Goal: Navigation & Orientation: Find specific page/section

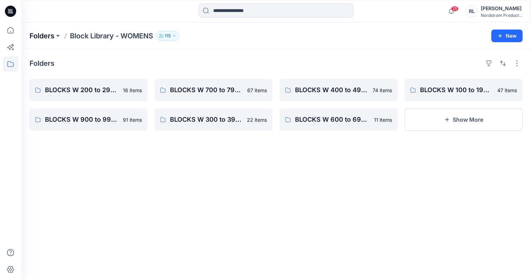
click at [50, 36] on p "Folders" at bounding box center [42, 36] width 25 height 10
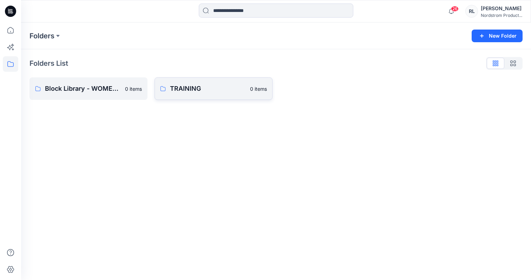
click at [197, 86] on p "TRAINING" at bounding box center [208, 89] width 76 height 10
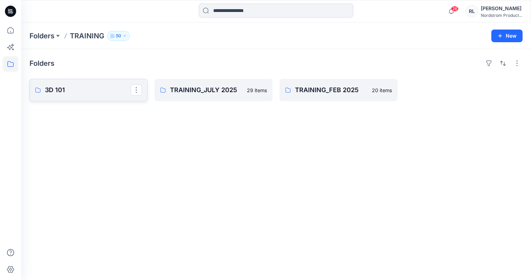
click at [58, 90] on p "3D 101" at bounding box center [88, 90] width 86 height 10
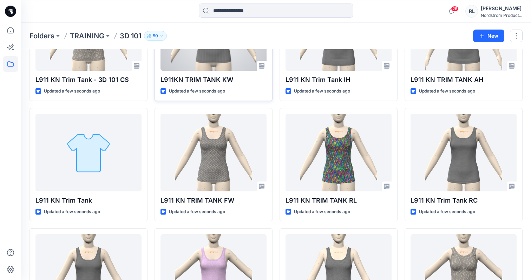
scroll to position [104, 0]
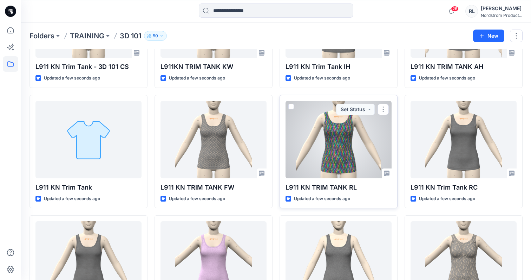
click at [334, 136] on div at bounding box center [339, 139] width 106 height 77
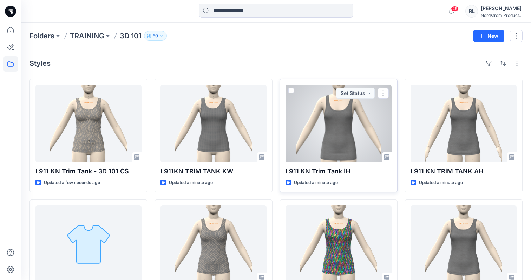
click at [344, 140] on div at bounding box center [339, 123] width 106 height 77
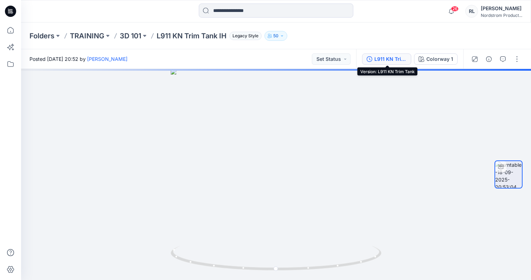
click at [393, 59] on div "L911 KN Trim Tank" at bounding box center [391, 59] width 32 height 8
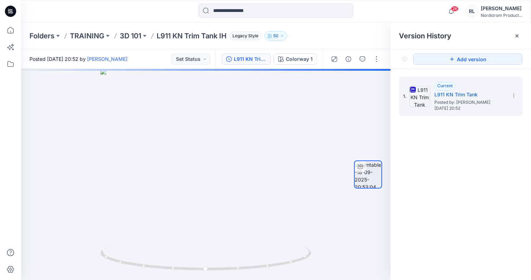
click at [294, 65] on div "L911 KN Trim Tank Colorway 1" at bounding box center [269, 59] width 107 height 20
click at [294, 60] on div "Colorway 1" at bounding box center [299, 59] width 27 height 8
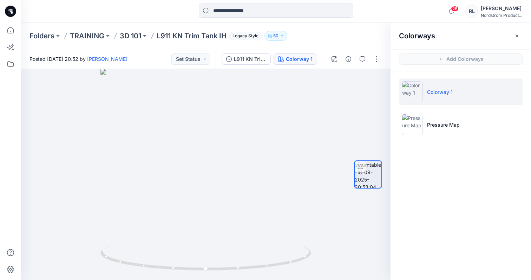
click at [304, 39] on div "Folders TRAINING 3D 101 L911 KN Trim Tank IH Legacy Style 50" at bounding box center [249, 36] width 439 height 10
click at [128, 37] on p "3D 101" at bounding box center [130, 36] width 21 height 10
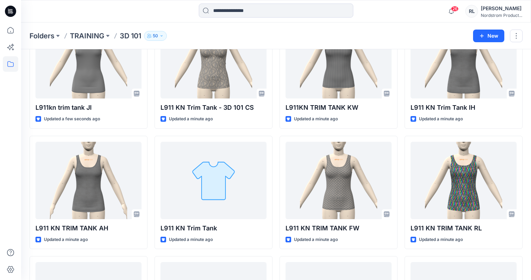
scroll to position [95, 0]
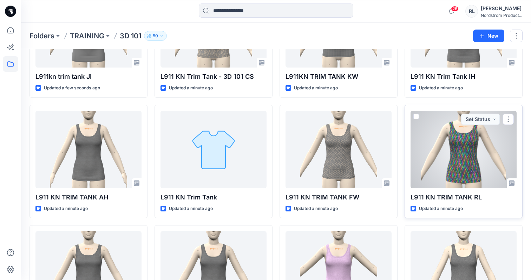
click at [472, 165] on div at bounding box center [464, 149] width 106 height 77
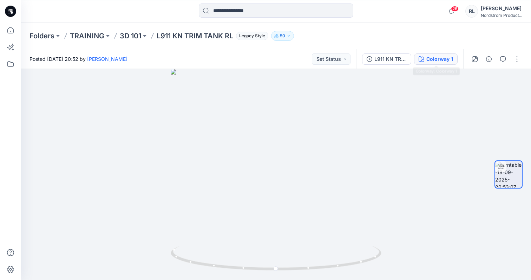
click at [427, 59] on button "Colorway 1" at bounding box center [436, 58] width 44 height 11
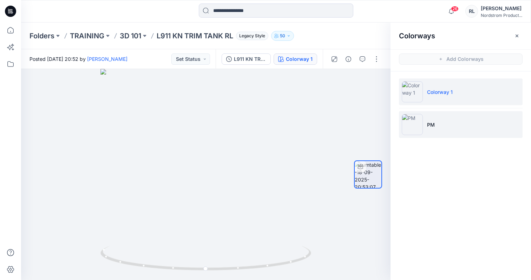
click at [425, 122] on li "PM" at bounding box center [461, 124] width 124 height 27
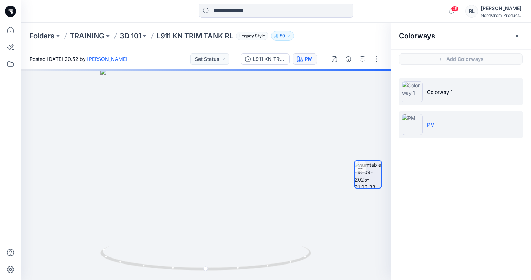
click at [421, 89] on img at bounding box center [412, 91] width 21 height 21
